Goal: Information Seeking & Learning: Learn about a topic

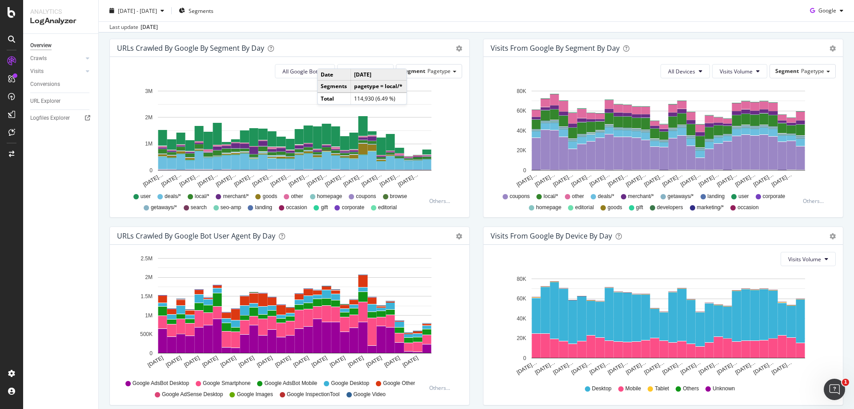
scroll to position [244, 0]
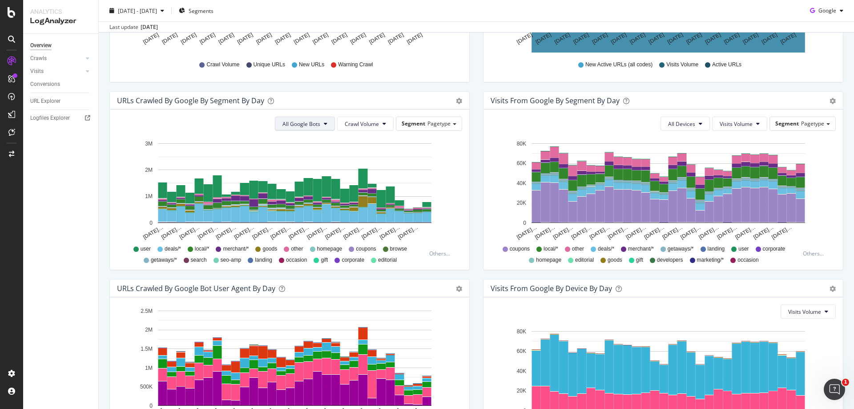
click at [314, 120] on span "All Google Bots" at bounding box center [301, 124] width 38 height 8
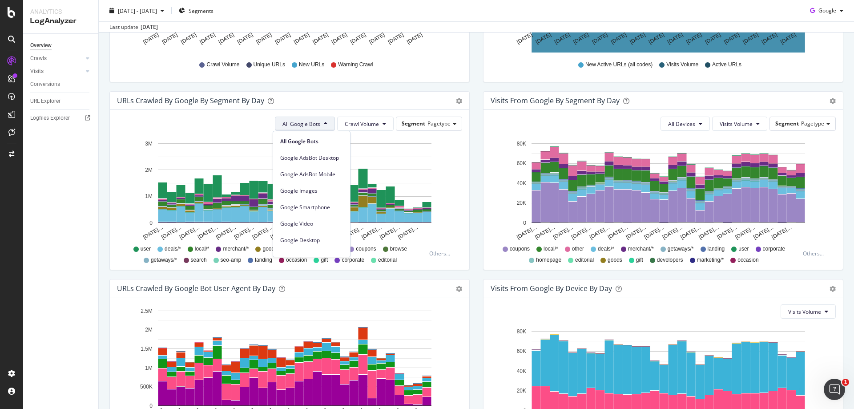
click at [319, 200] on div "Google Smartphone" at bounding box center [311, 205] width 77 height 16
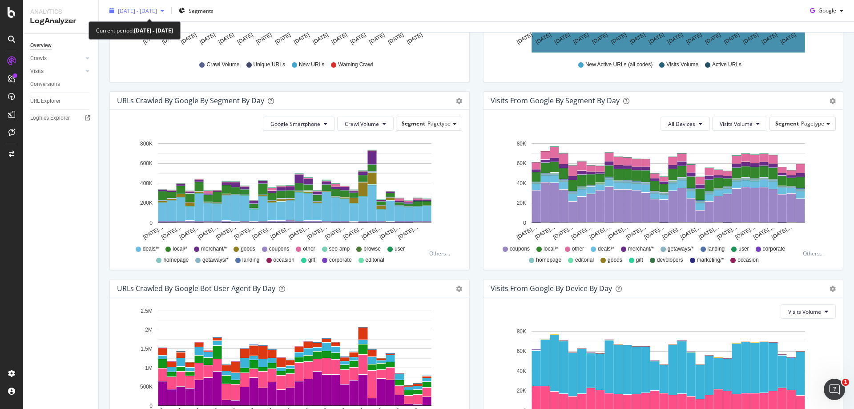
click at [136, 6] on div "2025 Aug. 31st - Sep. 29th" at bounding box center [137, 10] width 62 height 13
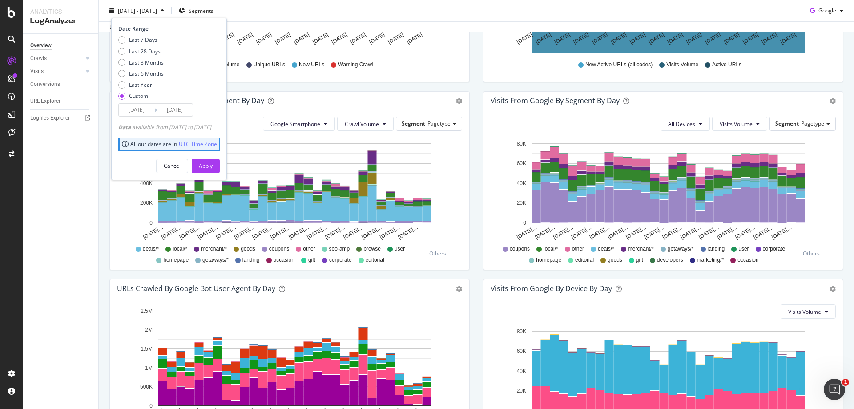
click at [149, 109] on input "2025/08/31" at bounding box center [137, 110] width 36 height 12
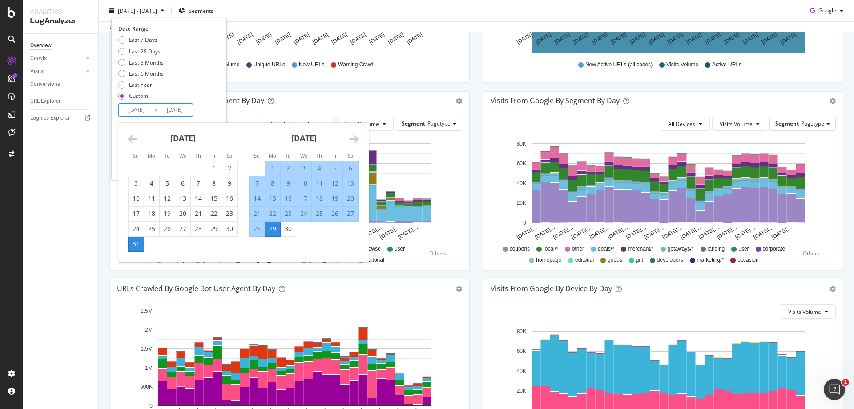
click at [358, 145] on div "July 2025 1 2 3 4 5 6 7 8 9 10 11 12 13 14 15 16 17 18 19 20 21 22 23 24 25 26 …" at bounding box center [243, 192] width 250 height 139
click at [355, 136] on icon "Move forward to switch to the next month." at bounding box center [353, 138] width 9 height 11
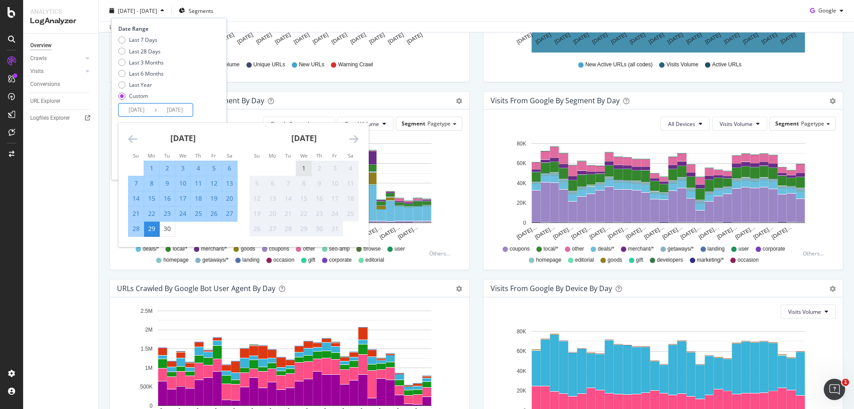
click at [303, 165] on div "1" at bounding box center [303, 168] width 15 height 9
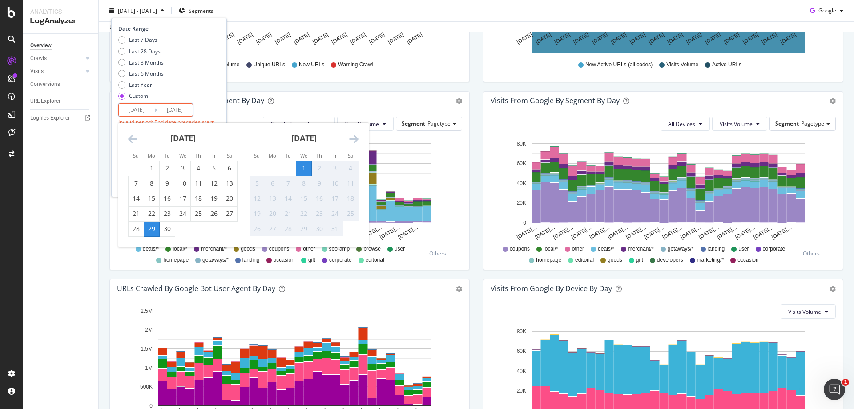
scroll to position [288, 0]
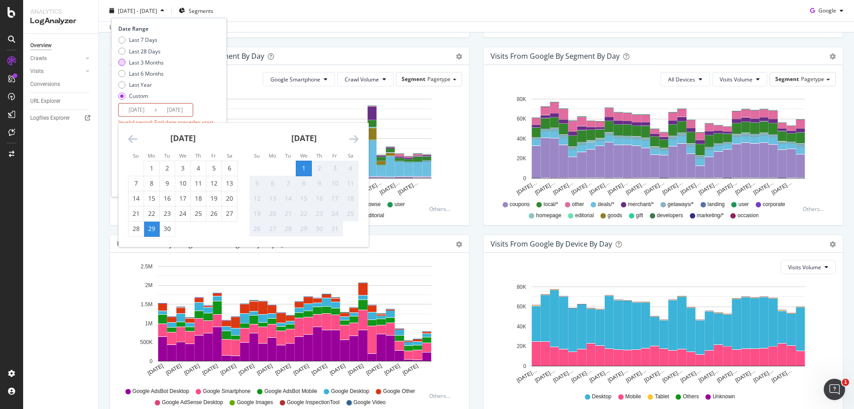
click at [145, 63] on div "Last 3 Months" at bounding box center [146, 62] width 35 height 8
type input "2025/07/02"
type input "2025/10/01"
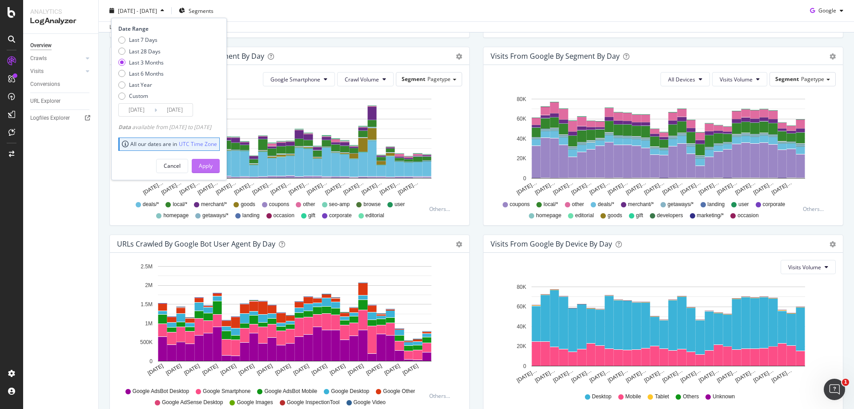
click at [213, 162] on div "Apply" at bounding box center [206, 166] width 14 height 8
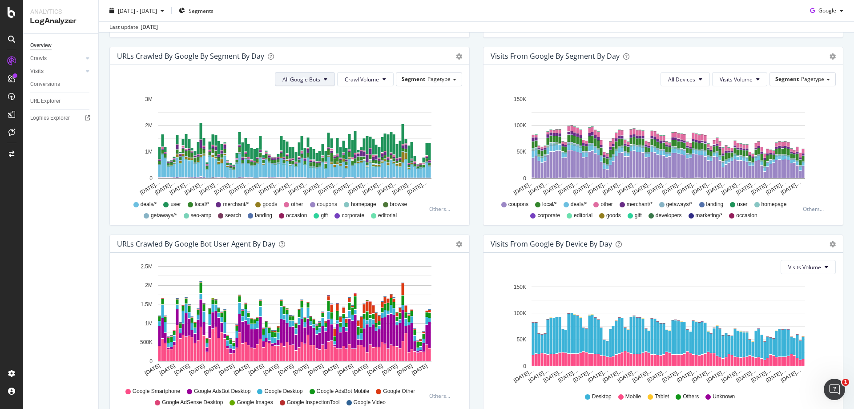
click at [308, 77] on span "All Google Bots" at bounding box center [301, 80] width 38 height 8
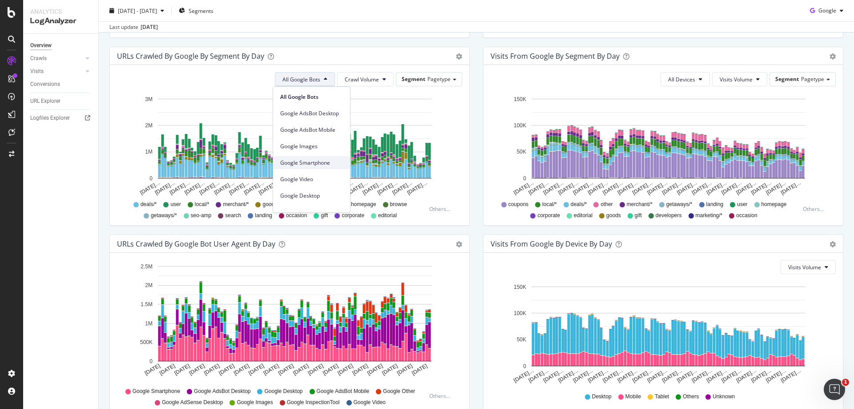
click at [316, 160] on span "Google Smartphone" at bounding box center [311, 163] width 63 height 8
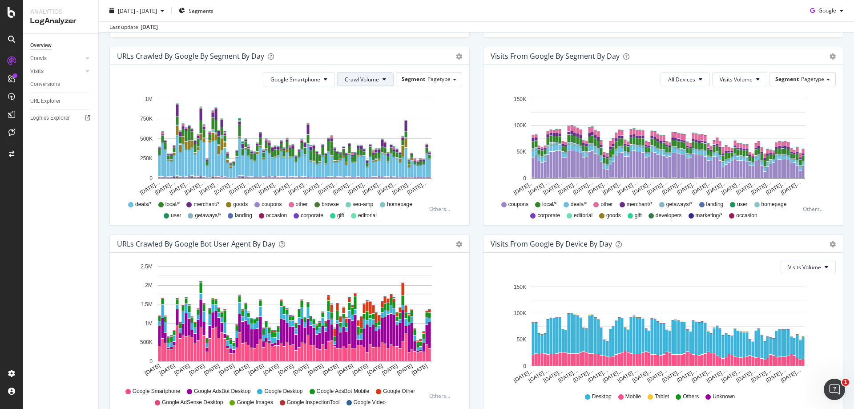
click at [378, 84] on button "Crawl Volume" at bounding box center [365, 79] width 56 height 14
click at [371, 111] on span "Unique URLs" at bounding box center [359, 113] width 35 height 8
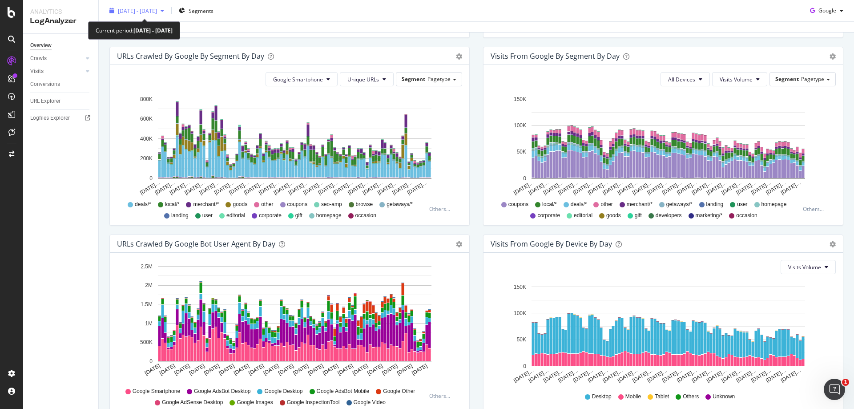
click at [149, 12] on span "2025 Jul. 2nd - Oct. 1st" at bounding box center [137, 11] width 39 height 8
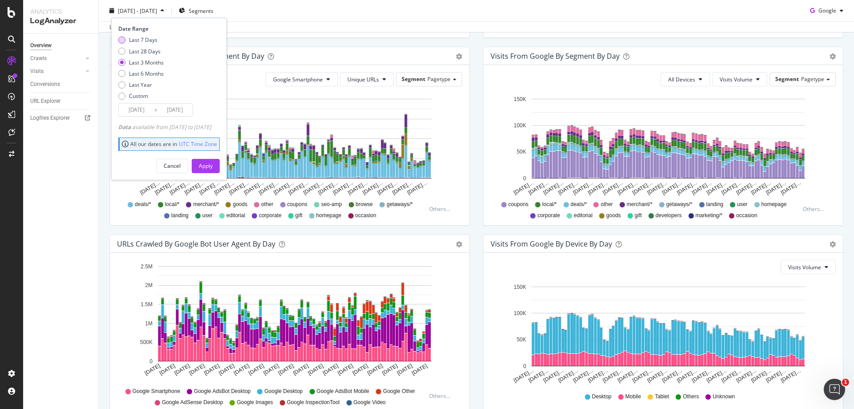
click at [148, 42] on div "Last 7 Days" at bounding box center [143, 40] width 28 height 8
type input "2025/09/25"
click at [213, 170] on div "Apply" at bounding box center [206, 165] width 14 height 13
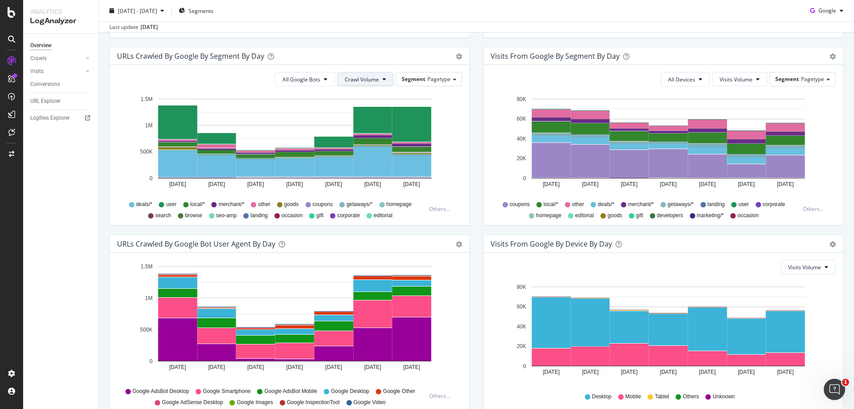
click at [379, 82] on button "Crawl Volume" at bounding box center [365, 79] width 56 height 14
click at [372, 119] on div "Unique URLs" at bounding box center [359, 113] width 49 height 13
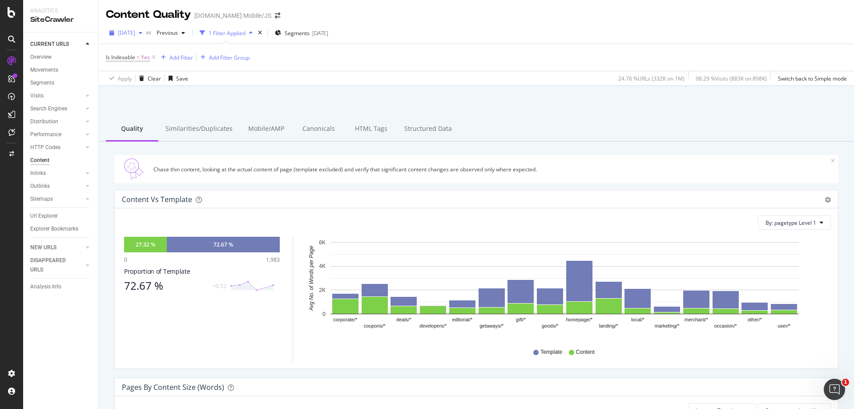
click at [135, 37] on div "2025 Sep. 21st" at bounding box center [126, 32] width 40 height 13
click at [146, 37] on div "[DATE]" at bounding box center [126, 32] width 40 height 13
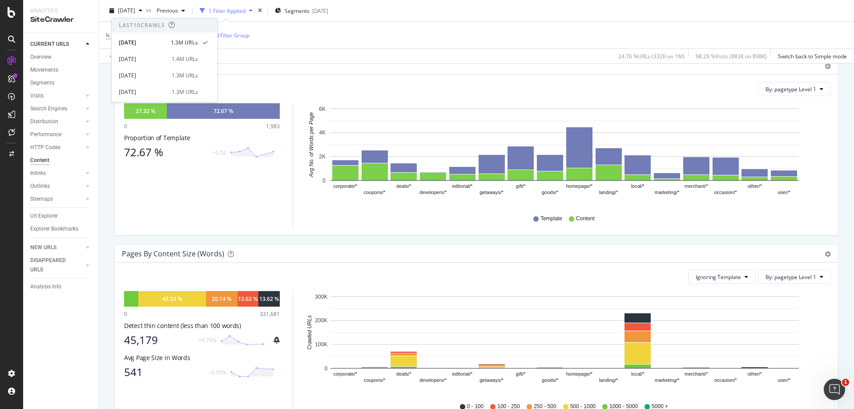
scroll to position [267, 0]
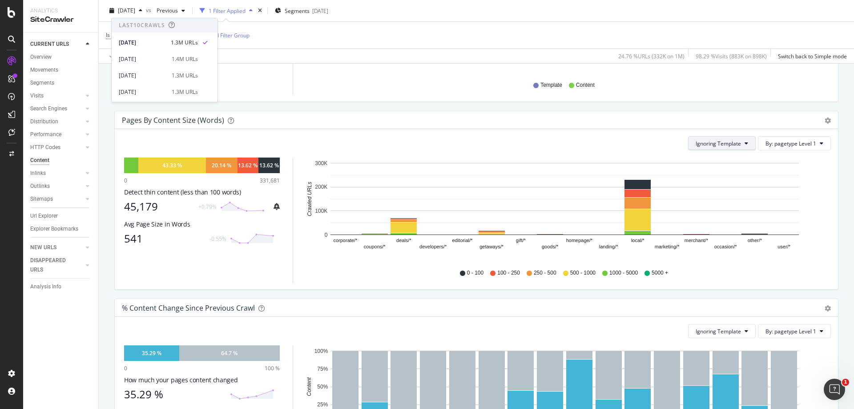
click at [722, 146] on span "Ignoring Template" at bounding box center [718, 144] width 45 height 8
click at [645, 119] on div "Pages by Content Size (Words)" at bounding box center [467, 120] width 690 height 9
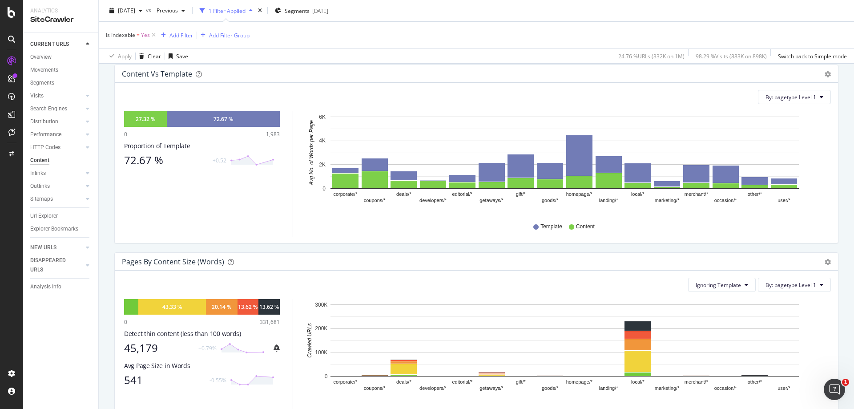
scroll to position [44, 0]
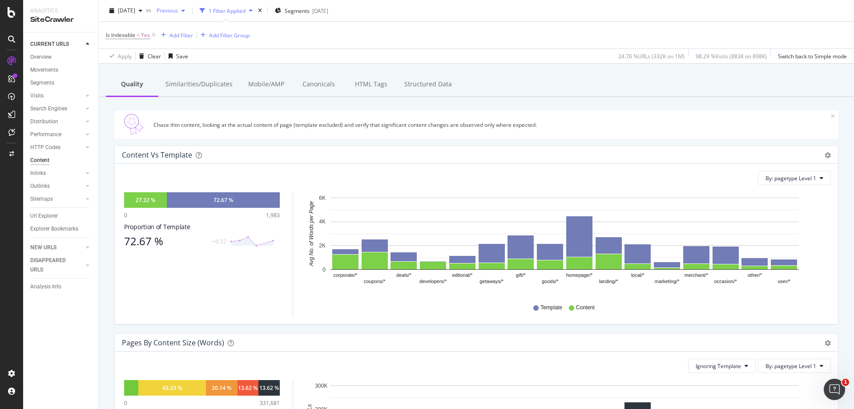
click at [178, 13] on span "Previous" at bounding box center [165, 11] width 25 height 8
click at [248, 45] on div "2.0M URLs" at bounding box center [239, 44] width 26 height 8
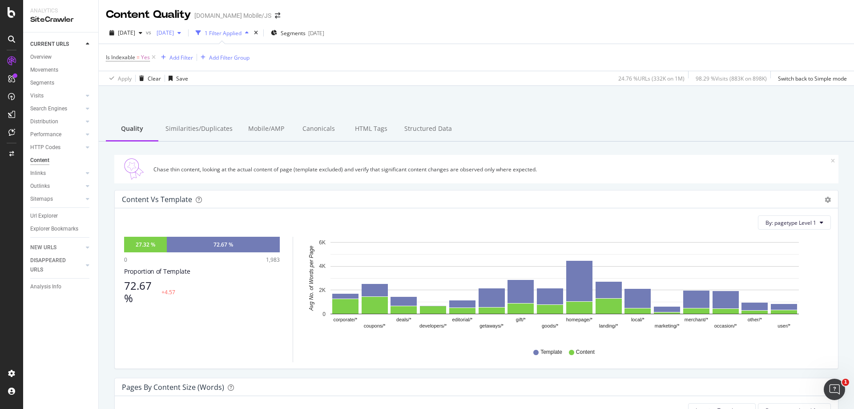
click at [174, 32] on span "[DATE]" at bounding box center [163, 33] width 21 height 8
click at [226, 54] on div "[DATE] 814K URLs" at bounding box center [218, 48] width 106 height 13
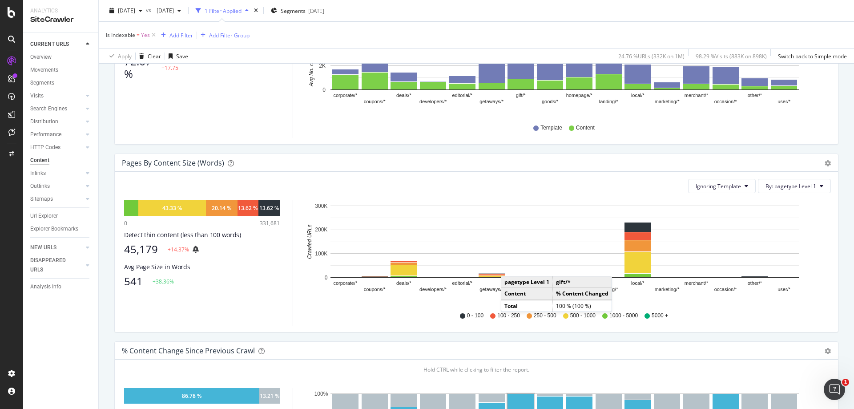
scroll to position [222, 0]
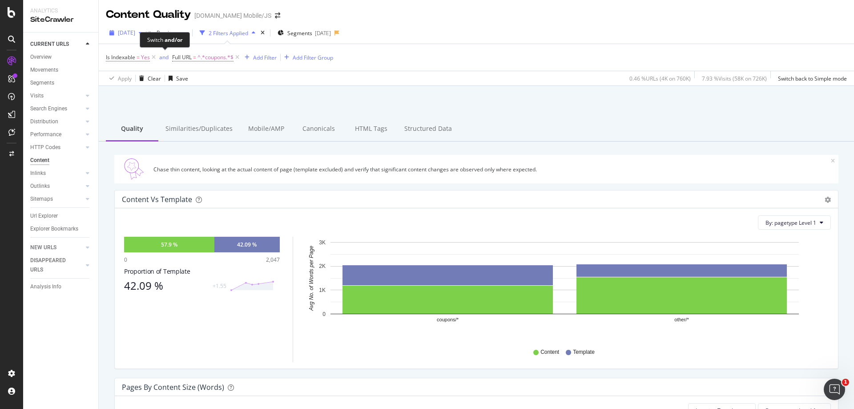
click at [135, 31] on span "2024 Nov. 24th" at bounding box center [126, 33] width 17 height 8
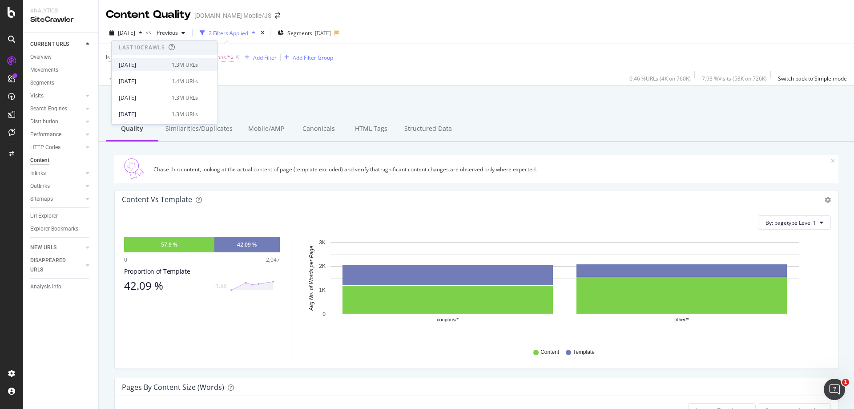
click at [150, 60] on div "2025 Sep. 21st 1.3M URLs" at bounding box center [165, 64] width 106 height 13
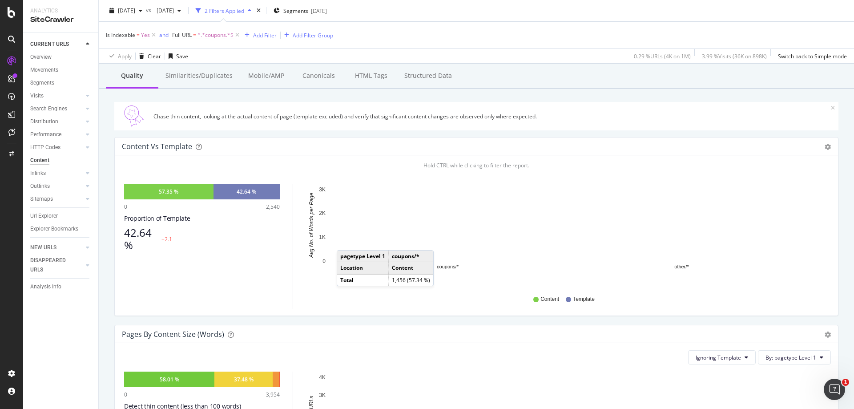
scroll to position [44, 0]
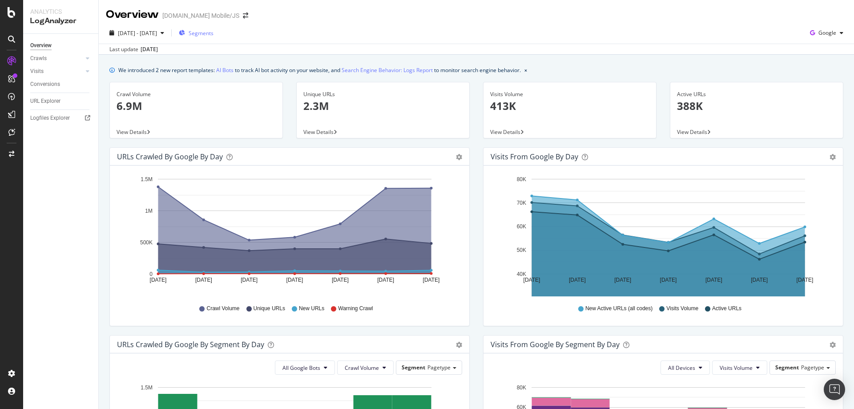
click at [214, 37] on div "Segments" at bounding box center [196, 32] width 35 height 13
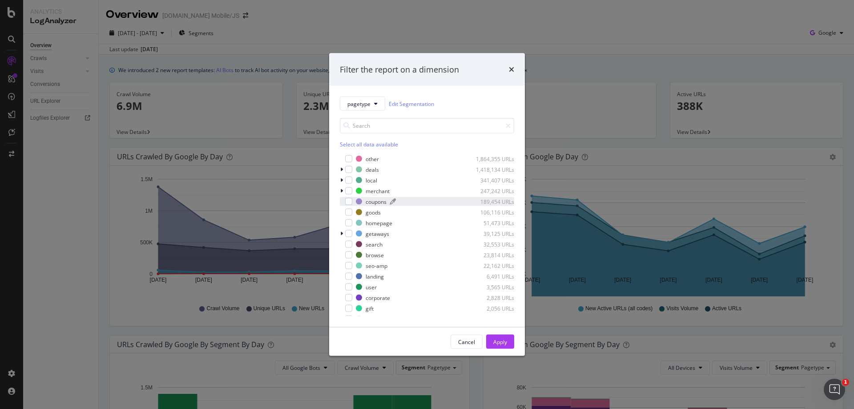
click at [384, 203] on div "coupons" at bounding box center [376, 202] width 21 height 8
click at [497, 344] on div "Apply" at bounding box center [500, 342] width 14 height 8
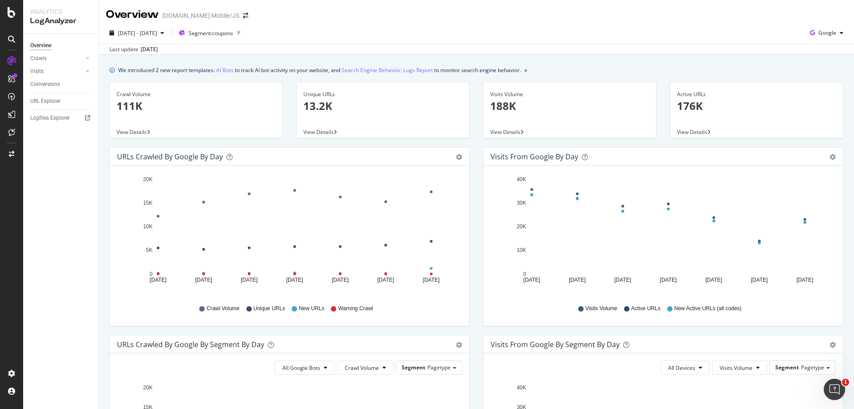
scroll to position [133, 0]
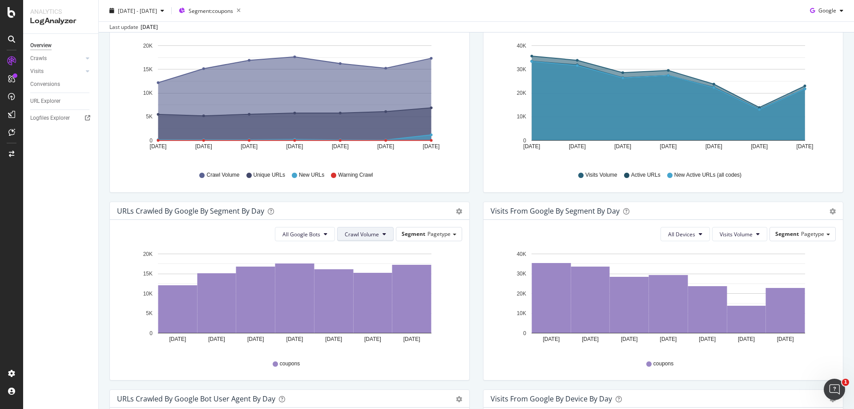
click at [358, 227] on button "Crawl Volume" at bounding box center [365, 234] width 56 height 14
click at [359, 265] on span "Unique URLs" at bounding box center [359, 268] width 35 height 8
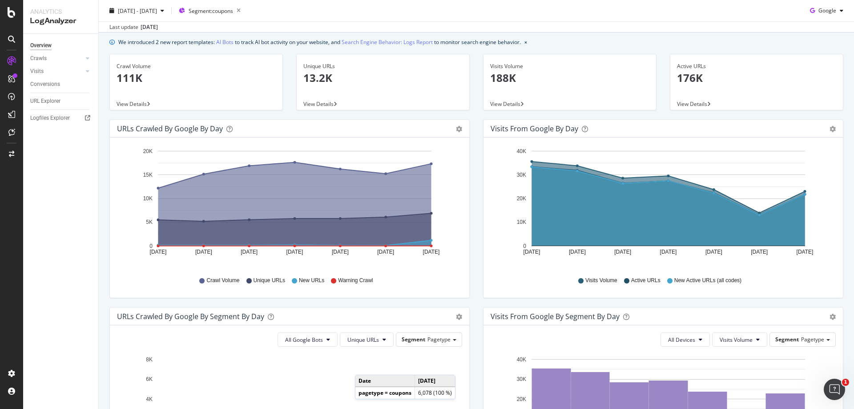
scroll to position [0, 0]
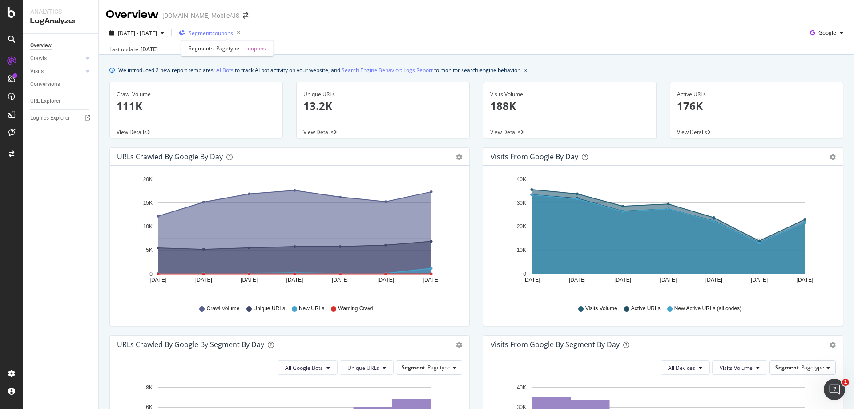
click at [229, 36] on span "Segment: coupons" at bounding box center [211, 33] width 44 height 8
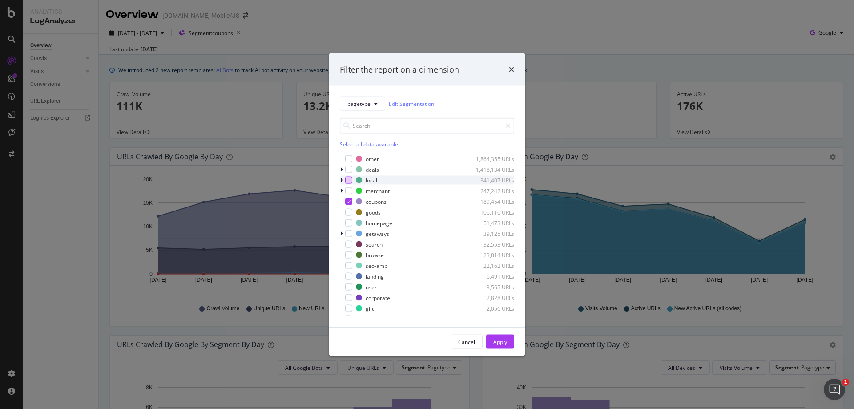
click at [350, 180] on div "modal" at bounding box center [348, 180] width 7 height 7
click at [350, 171] on div "modal" at bounding box center [348, 169] width 7 height 7
click at [487, 344] on button "Apply" at bounding box center [500, 342] width 28 height 14
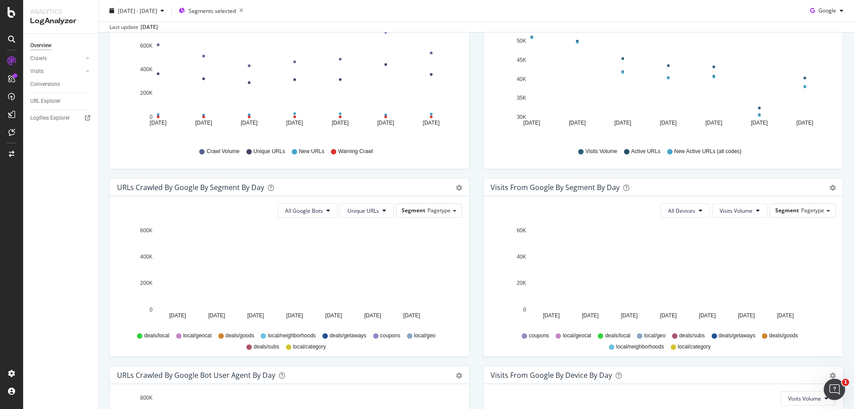
scroll to position [178, 0]
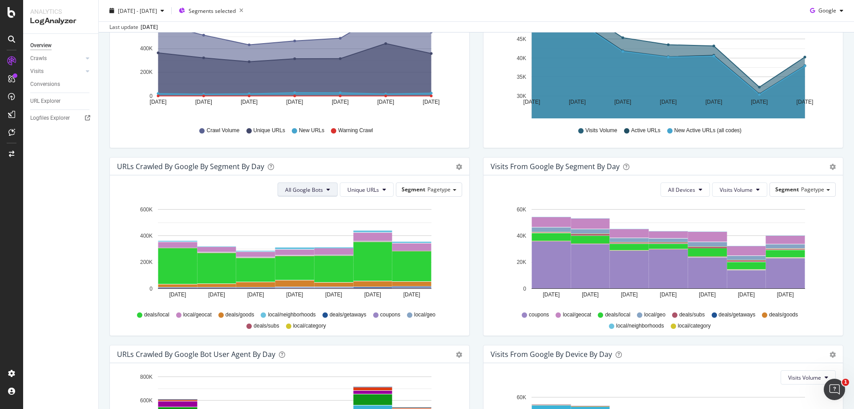
click at [302, 192] on span "All Google Bots" at bounding box center [304, 190] width 38 height 8
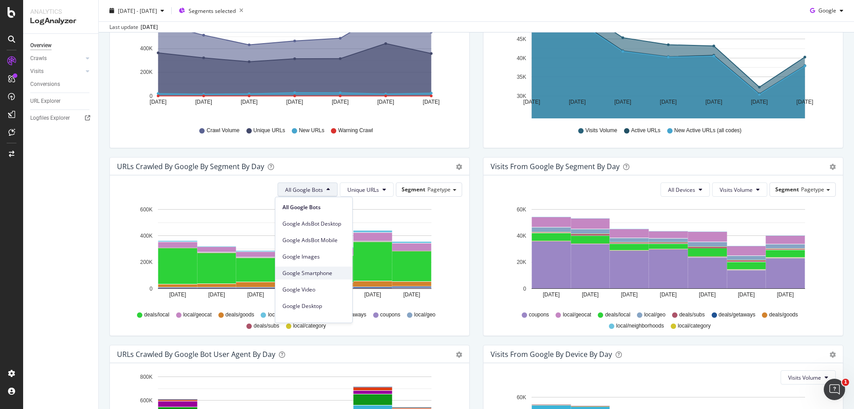
click at [300, 271] on span "Google Smartphone" at bounding box center [313, 273] width 63 height 8
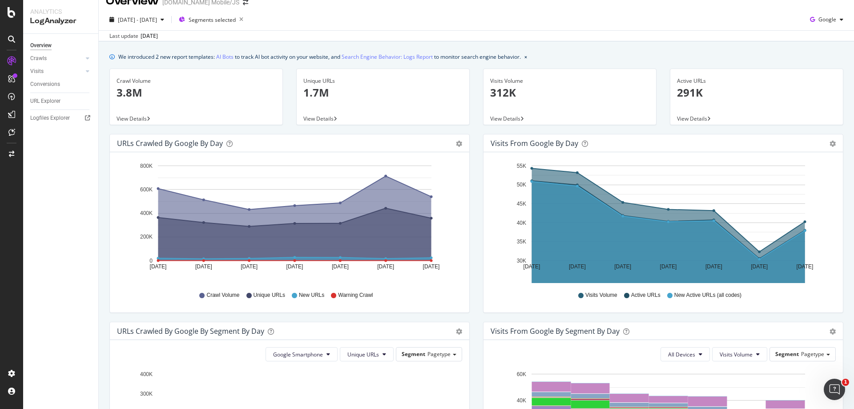
scroll to position [0, 0]
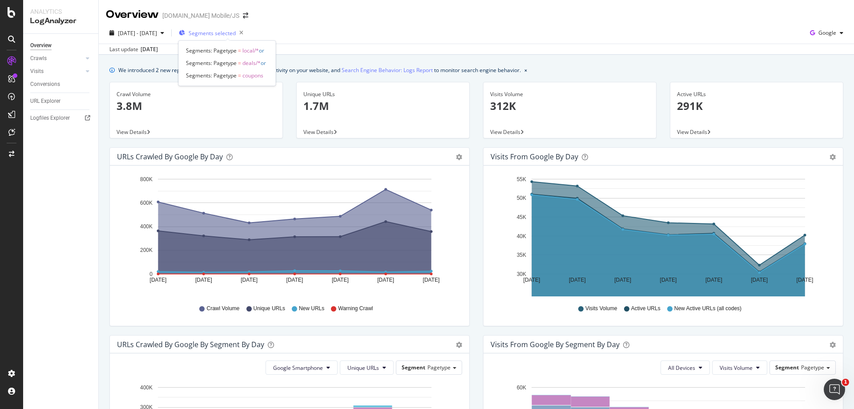
click at [236, 35] on span "Segments selected" at bounding box center [212, 33] width 47 height 8
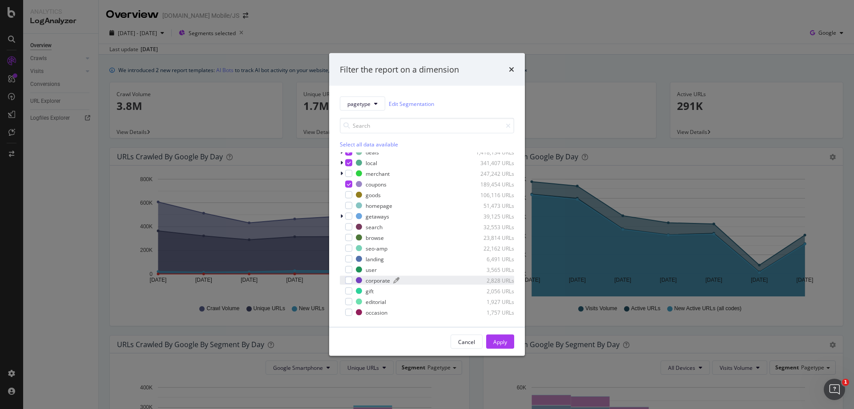
scroll to position [5, 0]
click at [509, 68] on icon "times" at bounding box center [511, 69] width 5 height 7
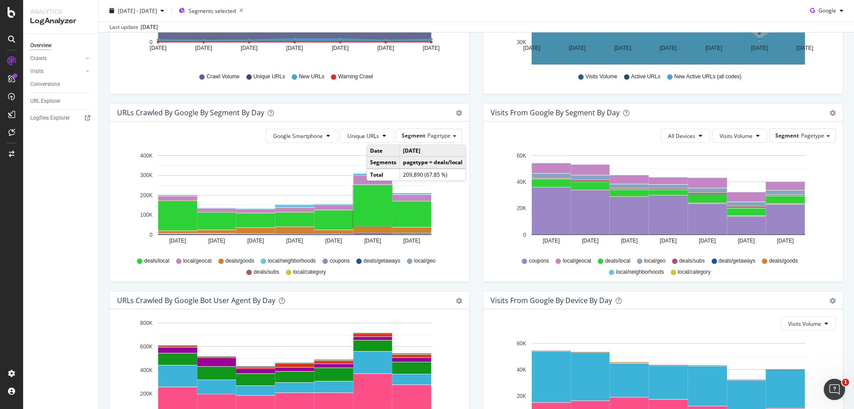
scroll to position [222, 0]
